Goal: Complete application form

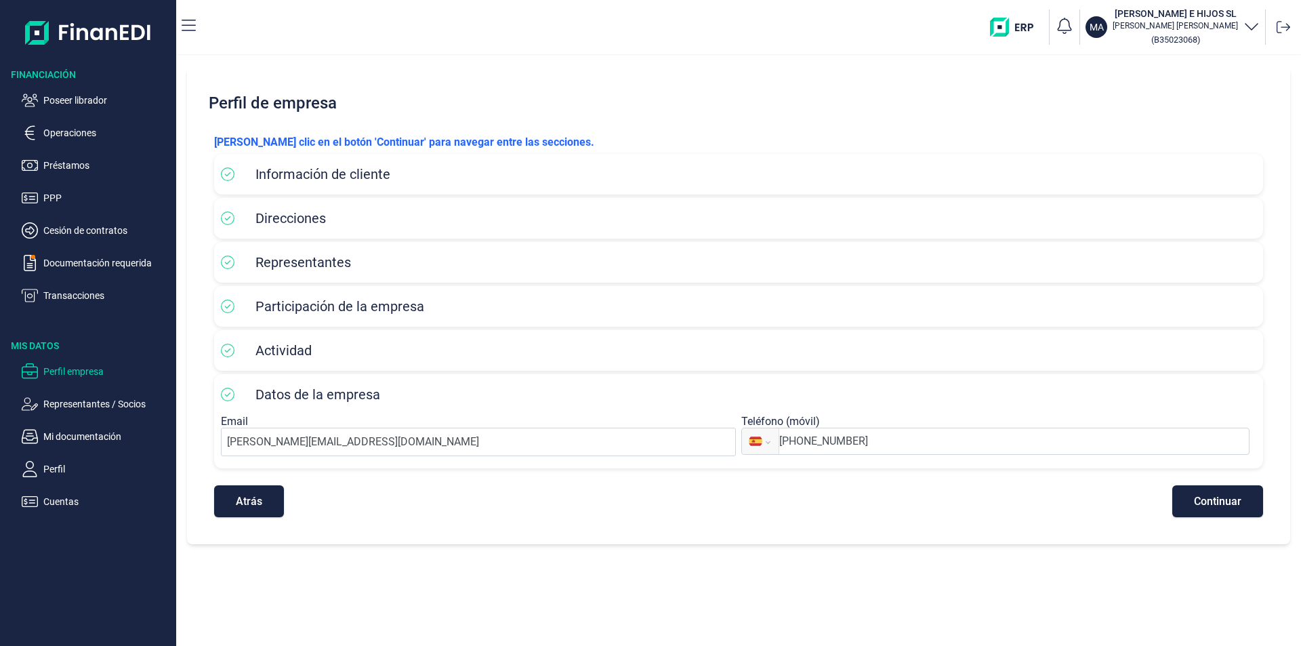
select select "ES"
click at [100, 102] on p "Poseer librador" at bounding box center [106, 100] width 127 height 16
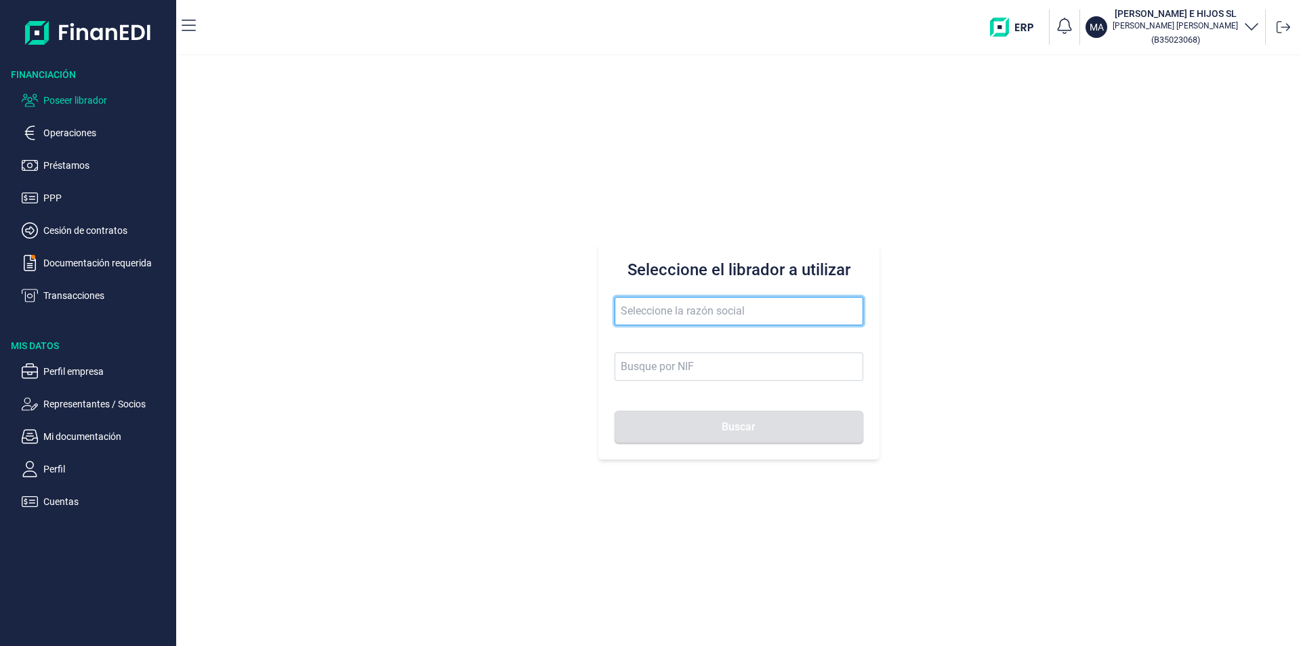
click at [622, 315] on input "text" at bounding box center [739, 311] width 249 height 28
type input "p"
click at [693, 320] on input "palex iberi" at bounding box center [739, 311] width 249 height 28
drag, startPoint x: 692, startPoint y: 311, endPoint x: 593, endPoint y: 301, distance: 100.1
click at [593, 301] on div "Seleccione el librador a utilizar palex iberi Buscar" at bounding box center [738, 351] width 1125 height 590
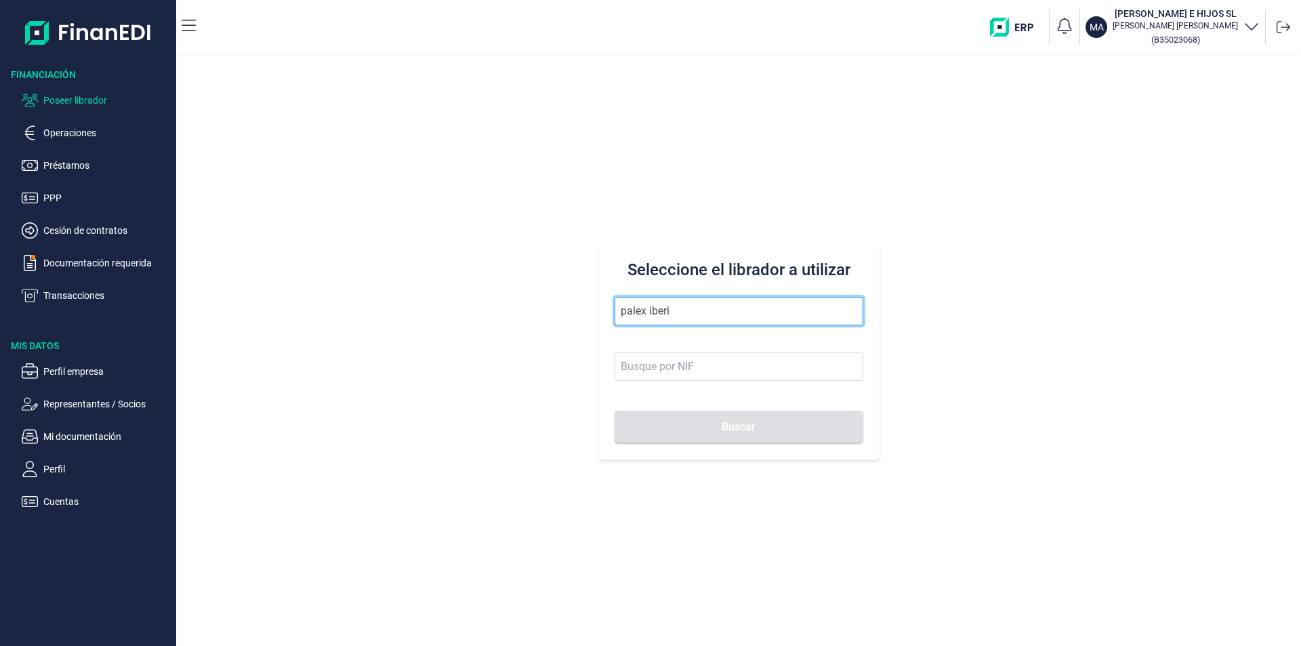
type input "palex iberi"
click at [680, 312] on input "palex iberi" at bounding box center [739, 311] width 249 height 28
